Goal: Find specific page/section: Find specific page/section

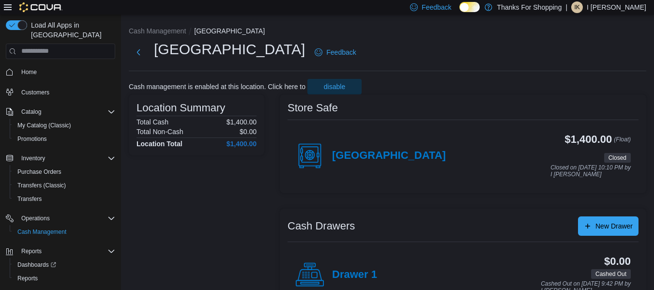
scroll to position [3, 0]
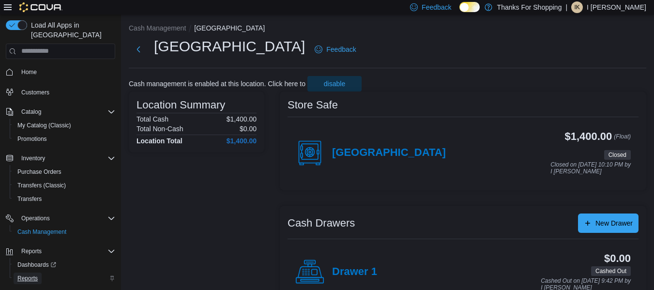
click at [33, 274] on span "Reports" at bounding box center [27, 278] width 20 height 8
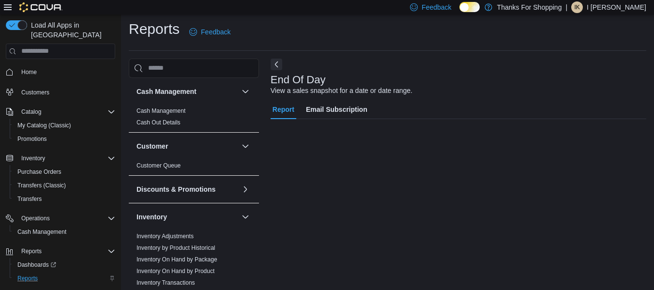
scroll to position [15, 0]
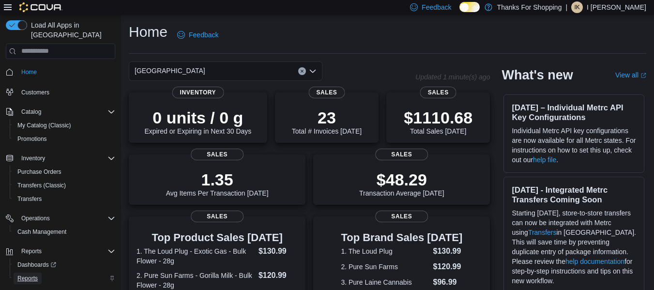
click at [31, 274] on span "Reports" at bounding box center [27, 278] width 20 height 8
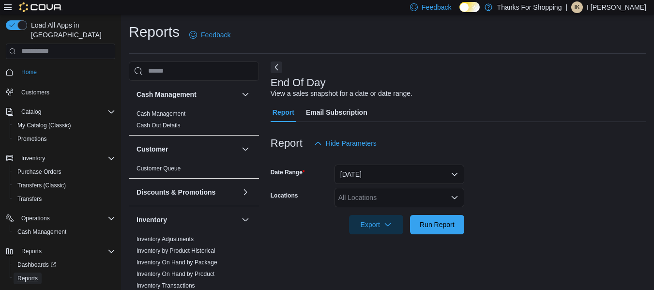
scroll to position [16, 0]
